Goal: Transaction & Acquisition: Subscribe to service/newsletter

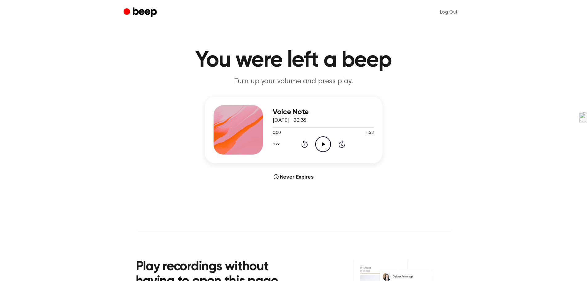
click at [324, 143] on icon at bounding box center [323, 144] width 3 height 4
click at [302, 146] on icon at bounding box center [304, 143] width 6 height 7
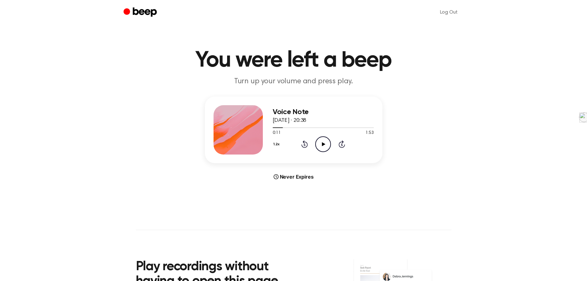
click at [321, 141] on icon "Play Audio" at bounding box center [323, 144] width 16 height 16
click at [323, 144] on icon "Pause Audio" at bounding box center [323, 144] width 16 height 16
click at [323, 144] on icon at bounding box center [323, 144] width 3 height 4
click at [325, 144] on icon "Pause Audio" at bounding box center [323, 144] width 16 height 16
click at [325, 144] on icon "Play Audio" at bounding box center [323, 144] width 16 height 16
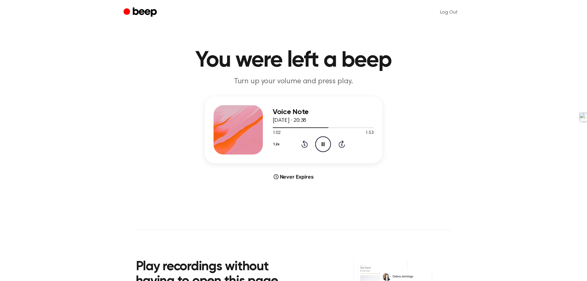
click at [325, 139] on icon "Pause Audio" at bounding box center [323, 144] width 16 height 16
click at [304, 144] on icon "Rewind 5 seconds" at bounding box center [304, 144] width 7 height 8
click at [322, 142] on icon at bounding box center [323, 144] width 3 height 4
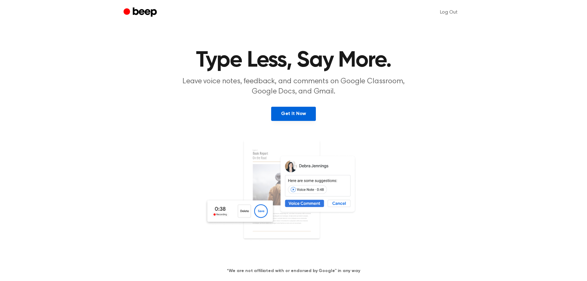
click at [295, 113] on link "Get It Now" at bounding box center [293, 114] width 45 height 14
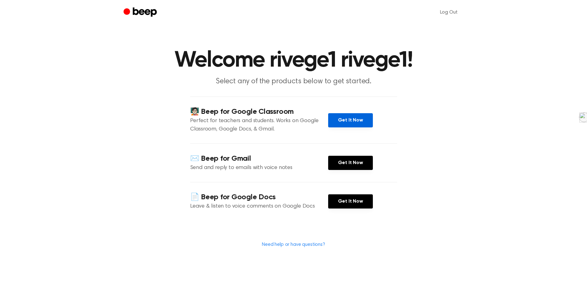
click at [349, 118] on link "Get It Now" at bounding box center [350, 120] width 45 height 14
